Goal: Find contact information: Find contact information

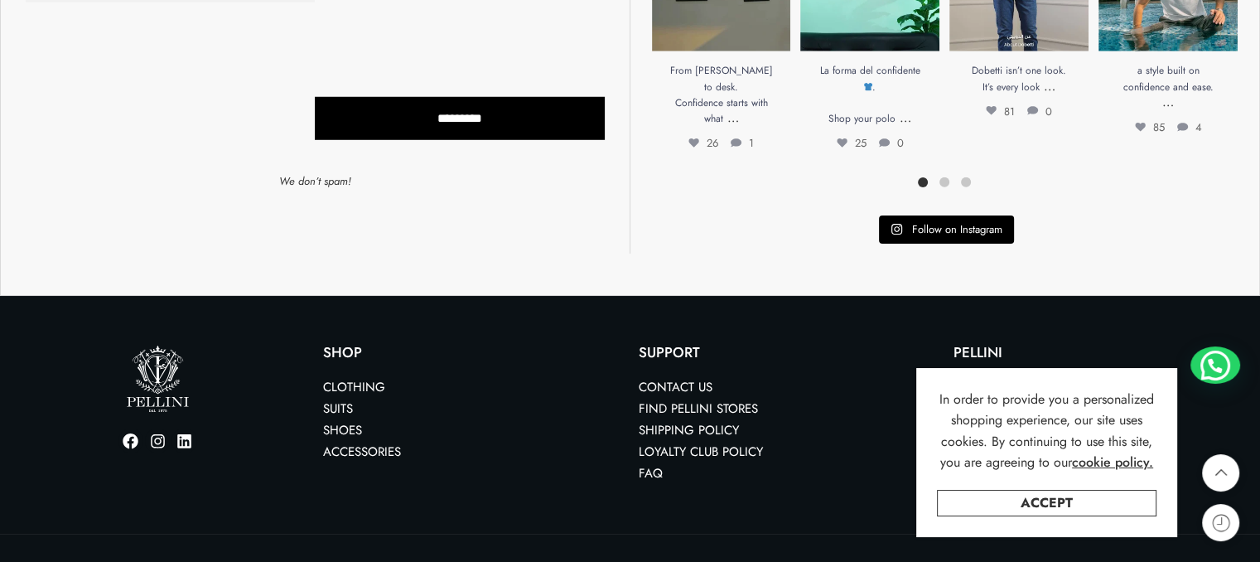
scroll to position [4849, 0]
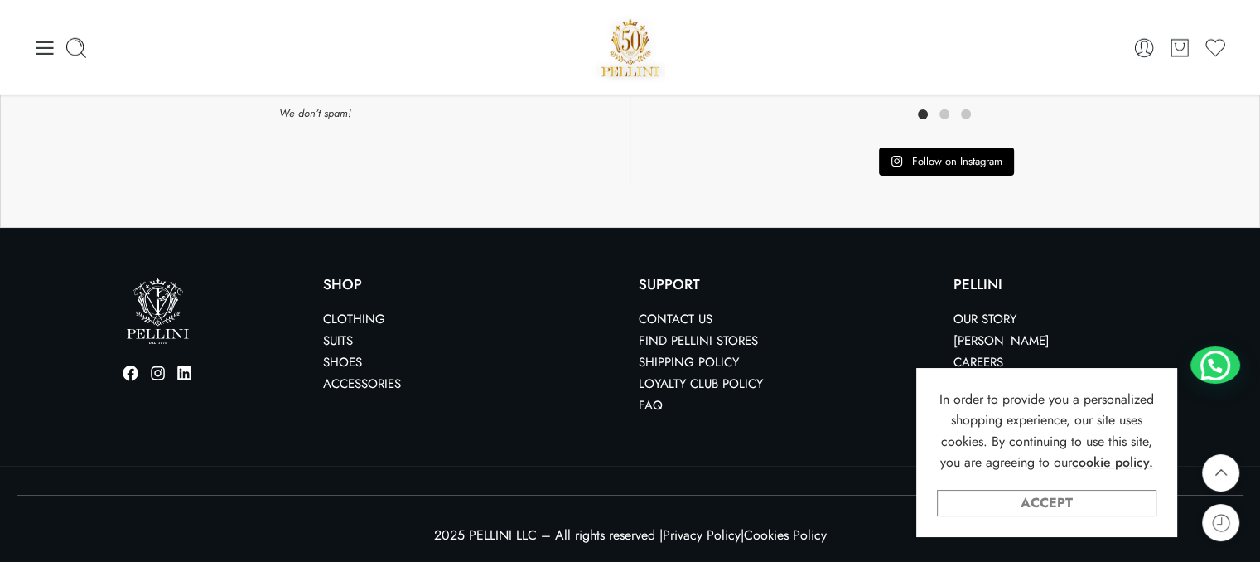
click at [1069, 502] on link "Accept" at bounding box center [1046, 503] width 219 height 27
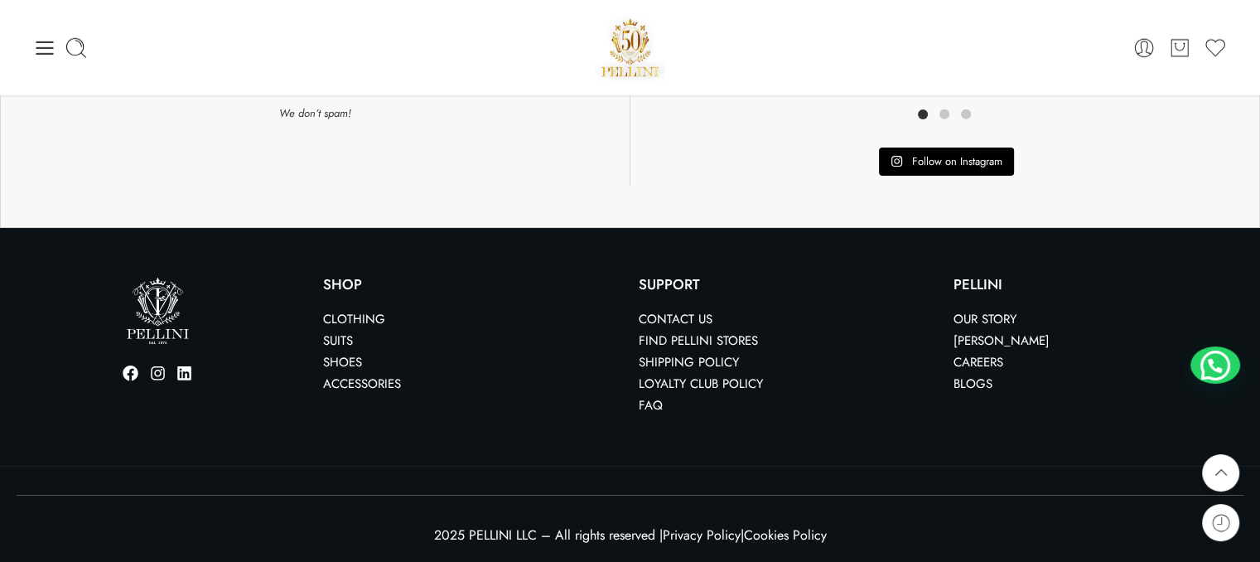
click at [659, 315] on link "Contact us" at bounding box center [676, 319] width 74 height 18
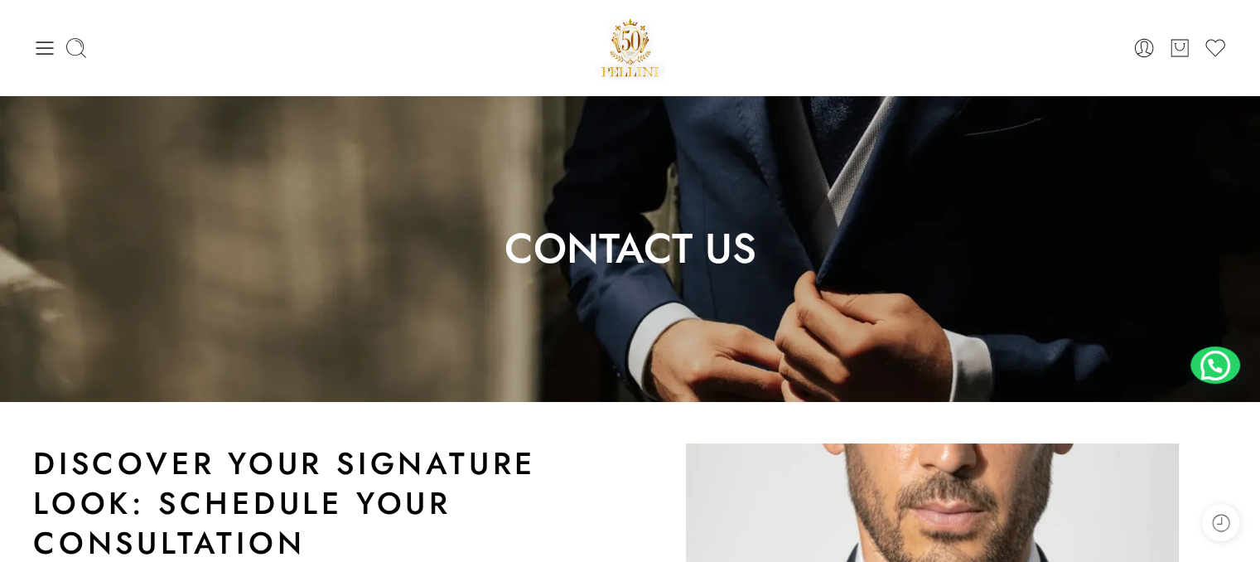
click at [58, 50] on div at bounding box center [232, 47] width 398 height 23
click at [50, 53] on icon at bounding box center [44, 47] width 17 height 13
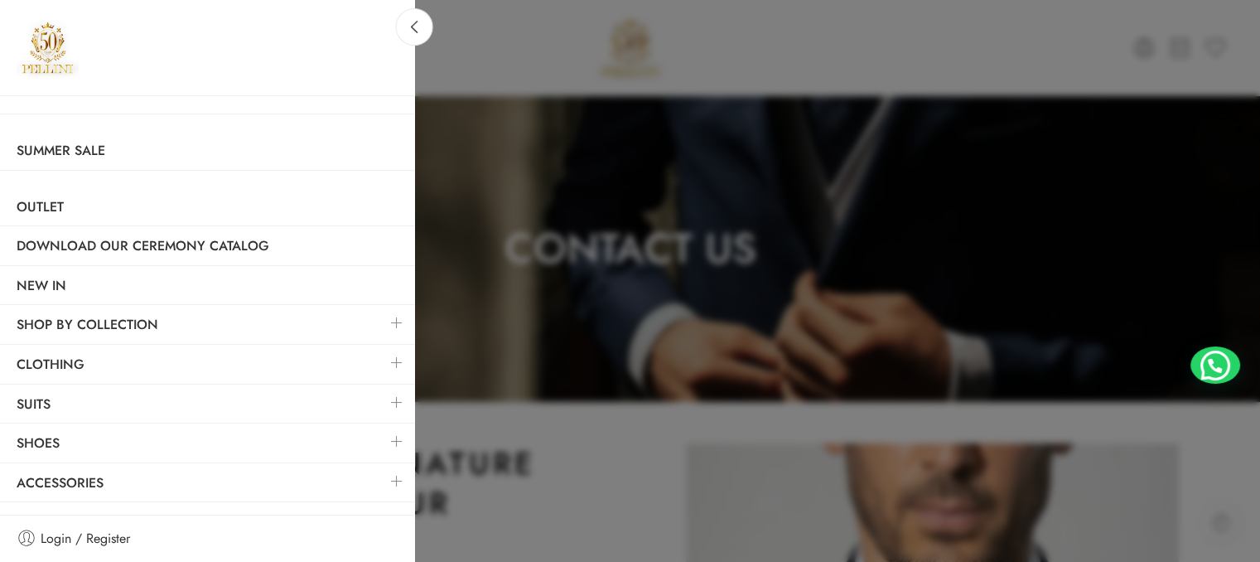
click at [603, 290] on div at bounding box center [630, 281] width 1260 height 562
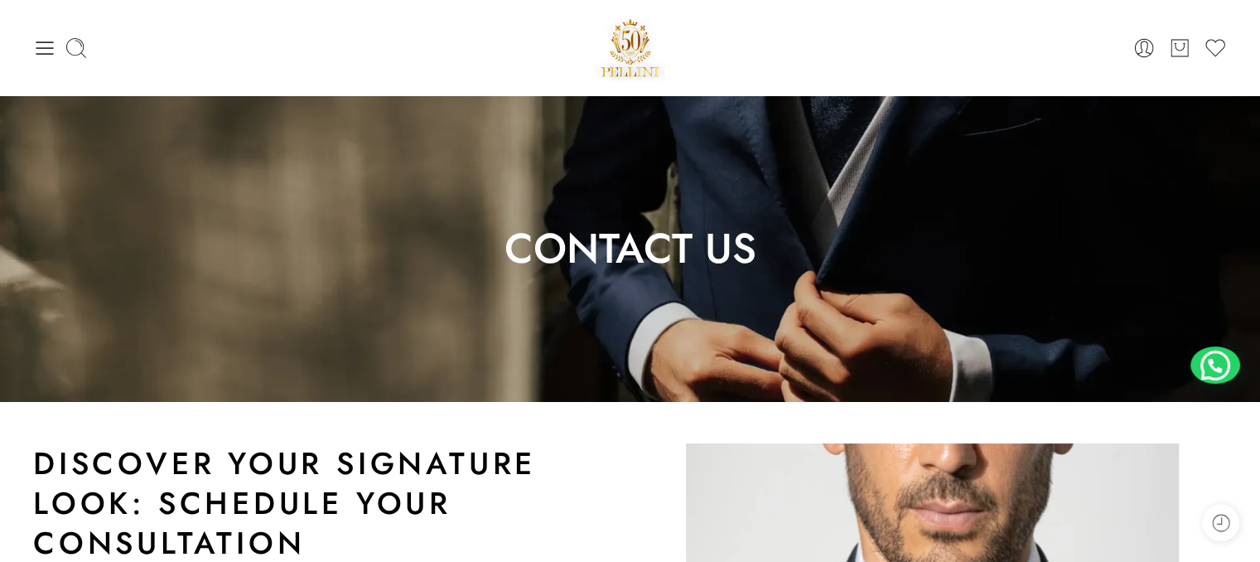
click at [648, 236] on h1 "Contact Us" at bounding box center [630, 249] width 1260 height 40
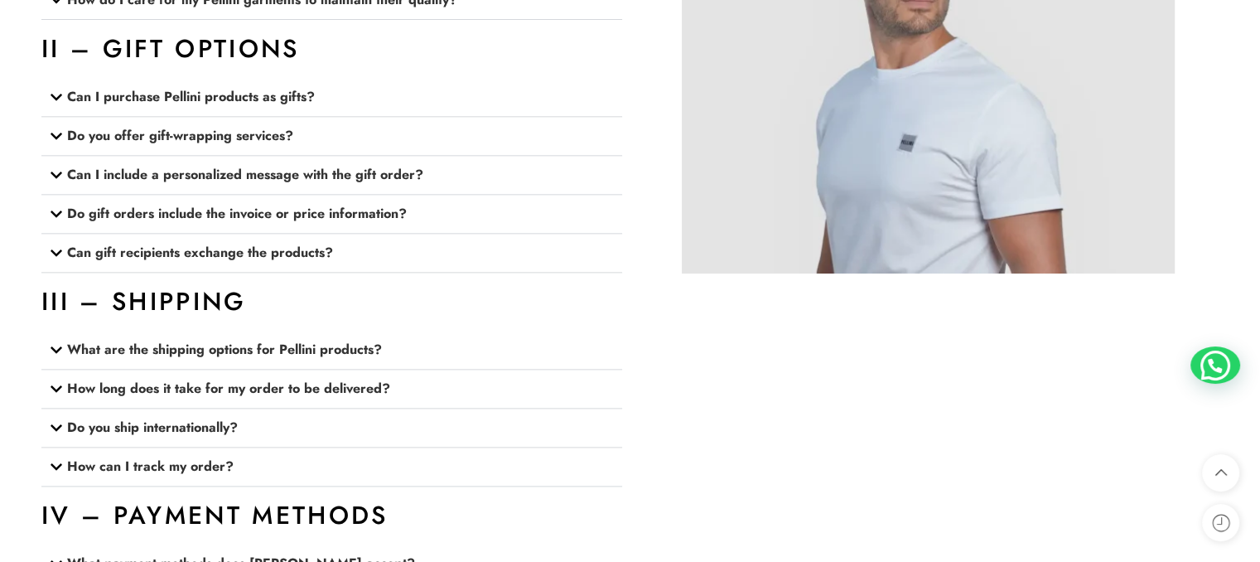
scroll to position [2319, 0]
